Goal: Task Accomplishment & Management: Manage account settings

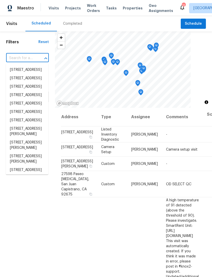
scroll to position [0, 43]
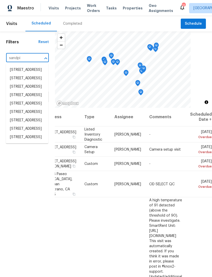
type input "sandpip"
click at [20, 141] on li "[STREET_ADDRESS]" at bounding box center [27, 137] width 43 height 8
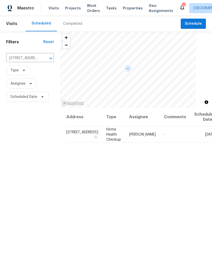
click at [0, 0] on div at bounding box center [0, 0] width 0 height 0
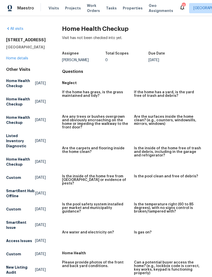
click at [14, 30] on link "All visits" at bounding box center [14, 29] width 17 height 4
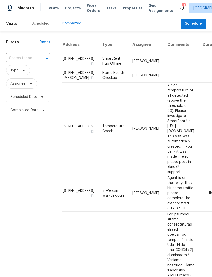
click at [19, 59] on input "text" at bounding box center [21, 58] width 30 height 8
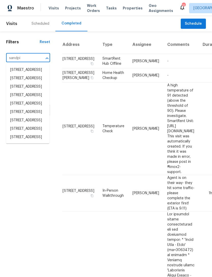
type input "sandpip"
click at [25, 141] on li "[STREET_ADDRESS]" at bounding box center [27, 137] width 43 height 8
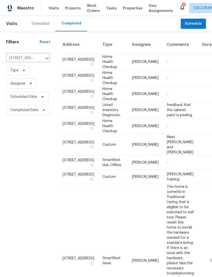
click at [43, 21] on div "Scheduled" at bounding box center [40, 23] width 30 height 15
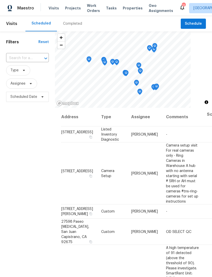
click at [26, 59] on input "text" at bounding box center [20, 58] width 29 height 8
type input "d"
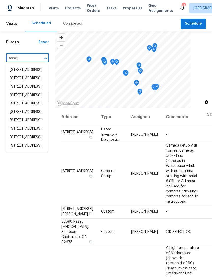
type input "sandpi"
click at [18, 141] on li "[STREET_ADDRESS]" at bounding box center [27, 137] width 43 height 8
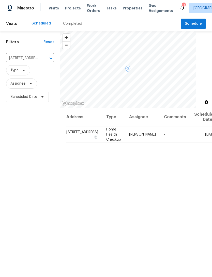
click at [0, 0] on span at bounding box center [0, 0] width 0 height 0
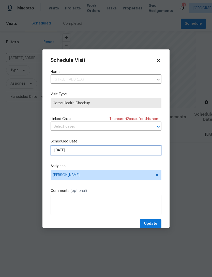
click at [138, 152] on input "[DATE]" at bounding box center [106, 150] width 111 height 10
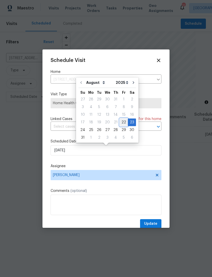
click at [122, 124] on div "22" at bounding box center [124, 122] width 8 height 7
type input "[DATE]"
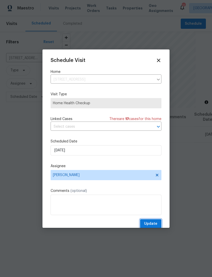
click at [158, 222] on button "Update" at bounding box center [150, 223] width 21 height 9
